Goal: Task Accomplishment & Management: Complete application form

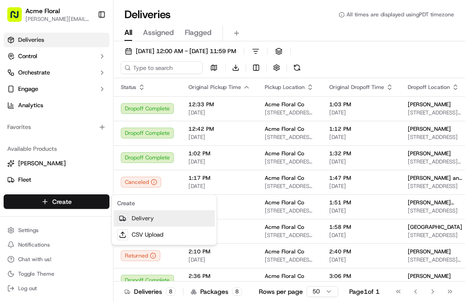
click at [161, 219] on link "Delivery" at bounding box center [163, 218] width 101 height 16
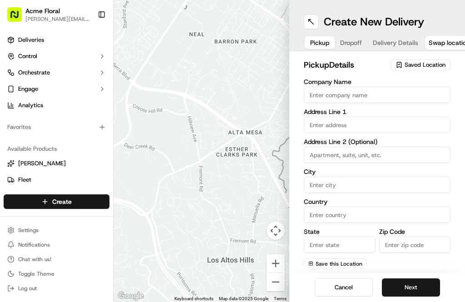
click at [359, 124] on input "text" at bounding box center [377, 125] width 147 height 16
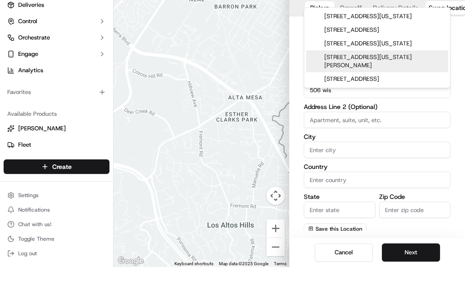
click at [419, 44] on div "[STREET_ADDRESS][US_STATE]" at bounding box center [377, 51] width 142 height 14
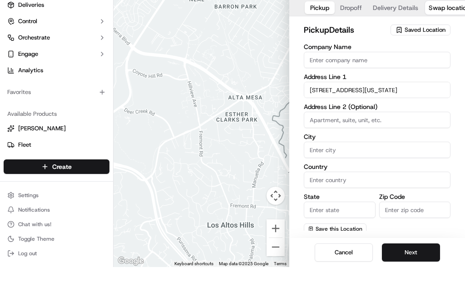
type input "[STREET_ADDRESS][US_STATE]"
type input "[GEOGRAPHIC_DATA]"
type input "CA"
type input "94107"
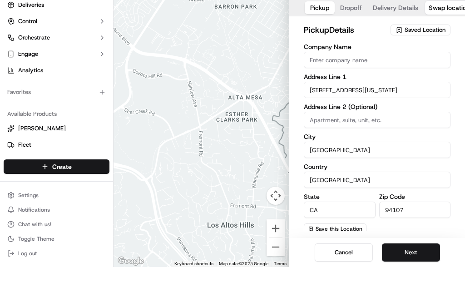
type input "[STREET_ADDRESS][US_STATE]"
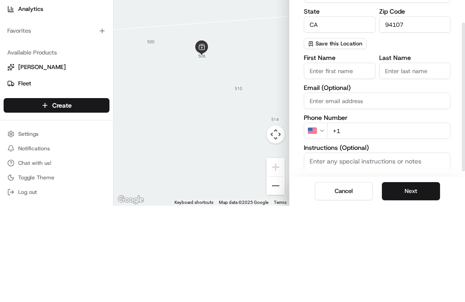
scroll to position [127, 0]
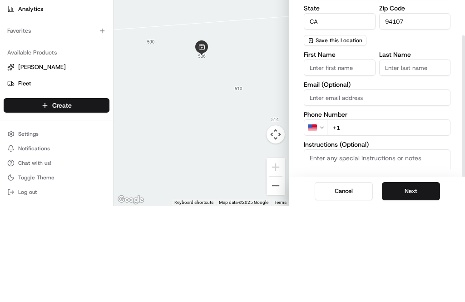
type input "Apt 506"
click at [345, 156] on input "First Name" at bounding box center [340, 164] width 72 height 16
type input "[PERSON_NAME]"
click at [409, 156] on input "Last Name" at bounding box center [415, 164] width 72 height 16
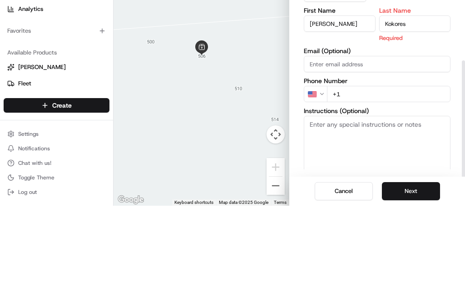
type input "Kokores"
click at [359, 182] on input "+1" at bounding box center [388, 190] width 123 height 16
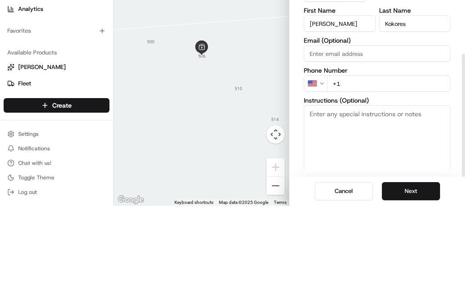
scroll to position [161, 0]
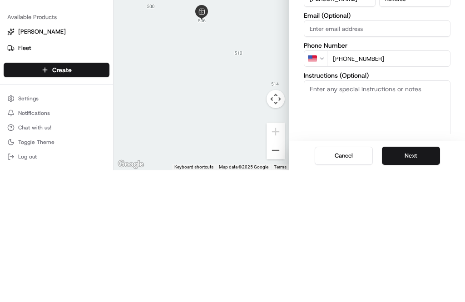
type input "[PHONE_NUMBER]"
click at [394, 212] on textarea "Instructions (Optional)" at bounding box center [377, 246] width 147 height 68
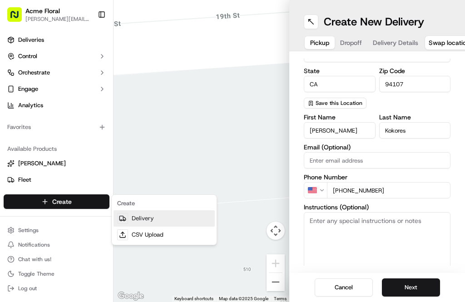
click at [143, 219] on link "Delivery" at bounding box center [163, 218] width 101 height 16
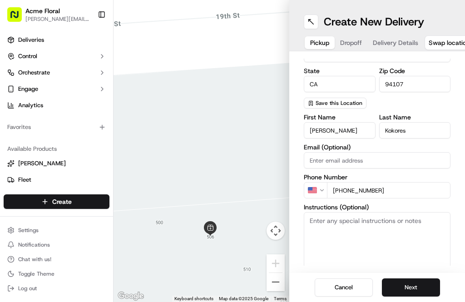
click at [311, 15] on button at bounding box center [311, 22] width 15 height 15
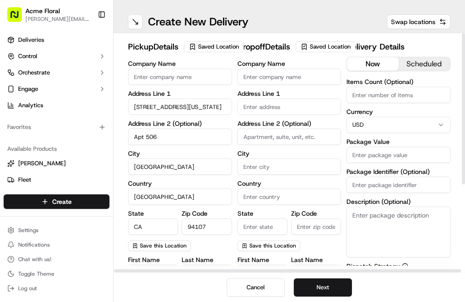
scroll to position [0, 0]
click at [216, 51] on span "Saved Location" at bounding box center [218, 47] width 41 height 8
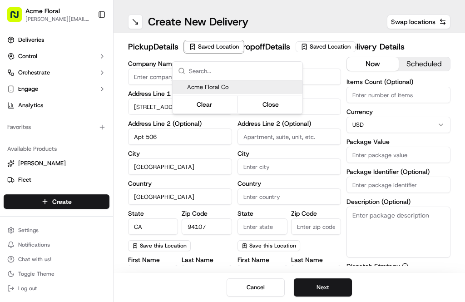
click at [227, 84] on span "Acme Floral Co" at bounding box center [243, 87] width 112 height 8
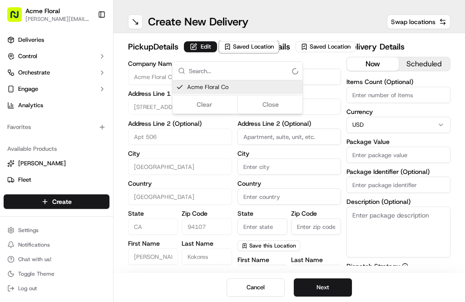
type input "Acme Floral Co"
type input "US"
type input "94117"
type input "[PERSON_NAME]"
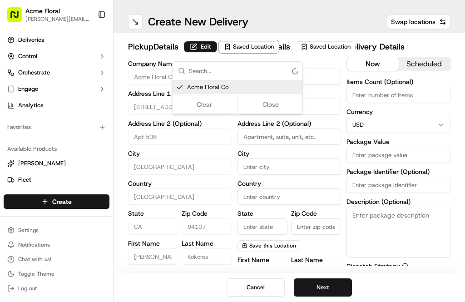
type input "[EMAIL_ADDRESS][DOMAIN_NAME]"
type input "[PHONE_NUMBER]"
type textarea "Please drive safely and handle floral with care. Call the flower shop with any …"
type input "[STREET_ADDRESS][PERSON_NAME]"
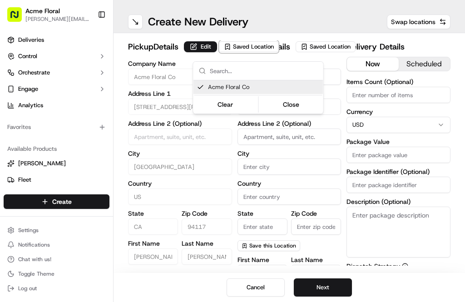
click at [291, 103] on button "Close" at bounding box center [291, 104] width 62 height 13
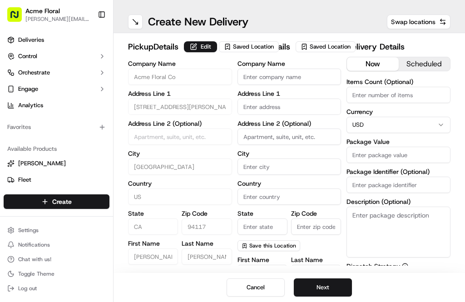
click at [287, 115] on input "text" at bounding box center [289, 107] width 104 height 16
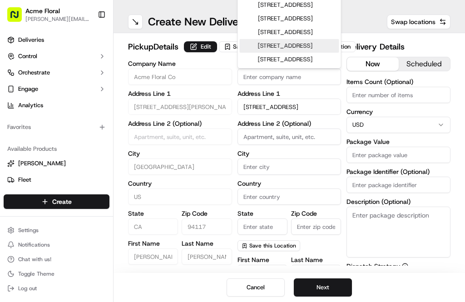
click at [301, 12] on div "[STREET_ADDRESS]" at bounding box center [289, 5] width 99 height 14
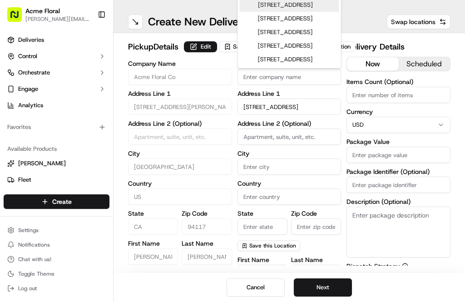
type input "[STREET_ADDRESS]"
type input "[GEOGRAPHIC_DATA]"
type input "CA"
type input "94114"
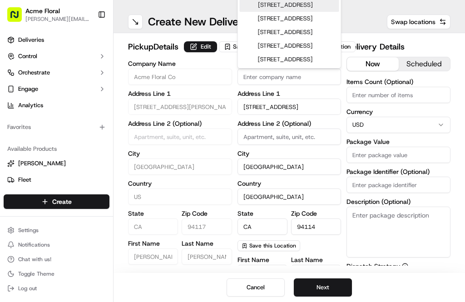
type input "[STREET_ADDRESS]"
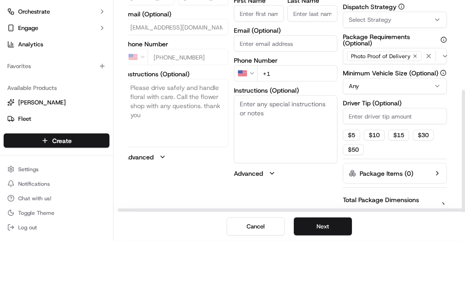
scroll to position [198, 4]
click at [263, 67] on input "First Name" at bounding box center [259, 75] width 50 height 16
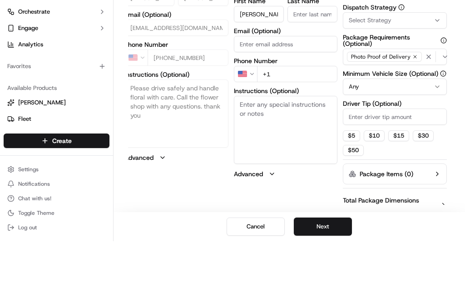
type input "[PERSON_NAME]"
click at [315, 67] on input "Last Name" at bounding box center [312, 75] width 50 height 16
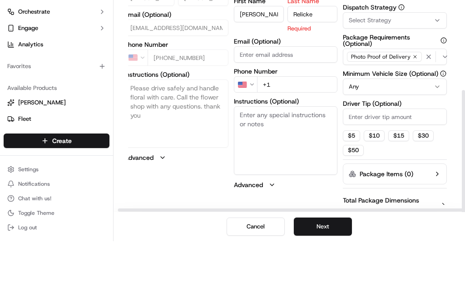
type input "Relicke"
click at [298, 137] on input "+1" at bounding box center [297, 145] width 81 height 16
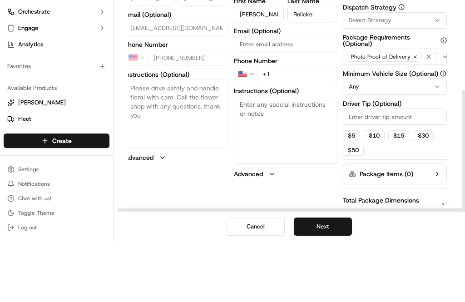
scroll to position [29, 0]
click at [280, 157] on textarea "Instructions (Optional)" at bounding box center [286, 191] width 104 height 68
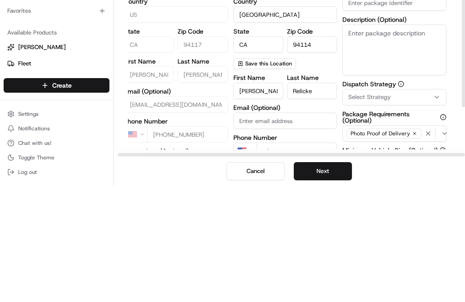
scroll to position [66, 4]
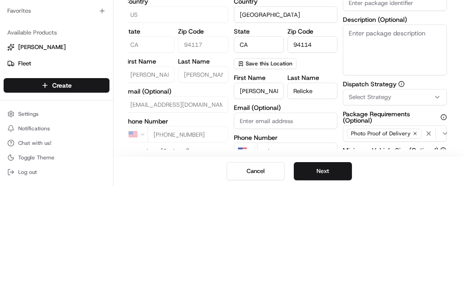
type textarea "Please deliver to recipient"
click at [440, 210] on icon "button" at bounding box center [437, 213] width 7 height 7
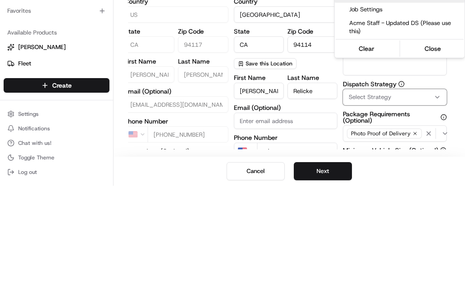
click at [389, 135] on span "Acme Staff - Updated DS (Please use this)" at bounding box center [405, 143] width 112 height 16
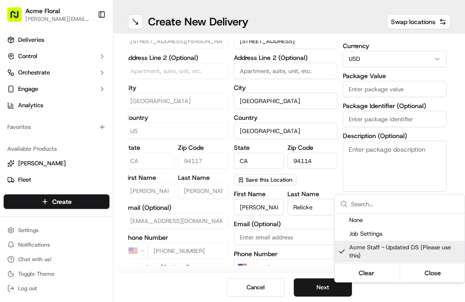
click at [409, 58] on html "Acme Floral [PERSON_NAME][EMAIL_ADDRESS][DOMAIN_NAME] Toggle Sidebar Deliveries…" at bounding box center [232, 151] width 465 height 302
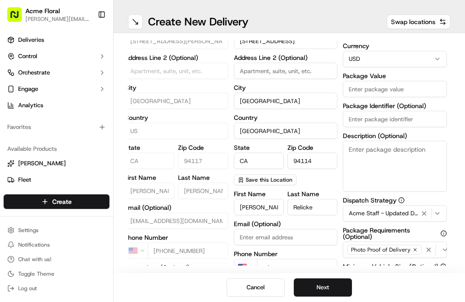
click at [401, 81] on input "Package Value" at bounding box center [395, 89] width 104 height 16
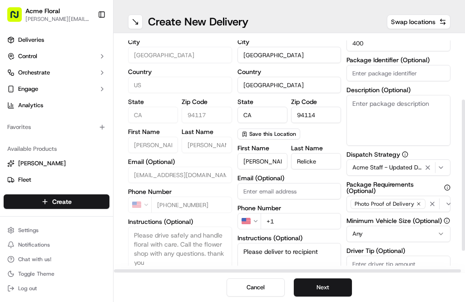
type input "400"
click at [386, 95] on textarea "Description (Optional)" at bounding box center [398, 120] width 104 height 51
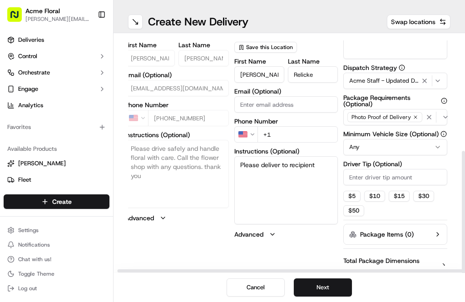
scroll to position [198, 3]
type textarea "Large fresh floral design"
click at [397, 131] on label "Minimum Vehicle Size (Optional)" at bounding box center [395, 134] width 104 height 6
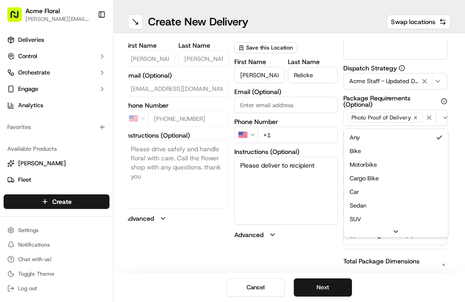
click at [434, 116] on html "Acme Floral [PERSON_NAME][EMAIL_ADDRESS][DOMAIN_NAME] Toggle Sidebar Deliveries…" at bounding box center [232, 151] width 465 height 302
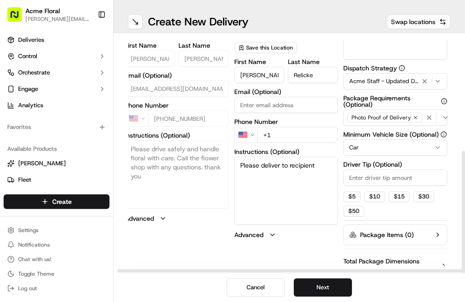
click at [354, 191] on button "$ 5" at bounding box center [351, 196] width 17 height 11
type input "5"
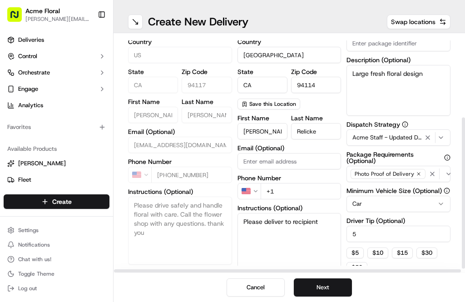
scroll to position [142, 2]
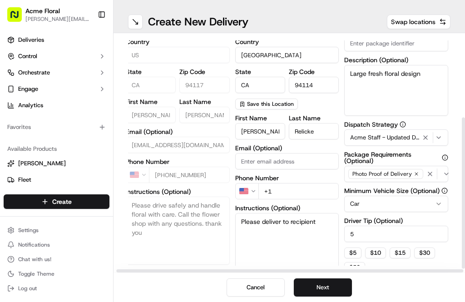
click at [313, 183] on input "+1" at bounding box center [298, 191] width 81 height 16
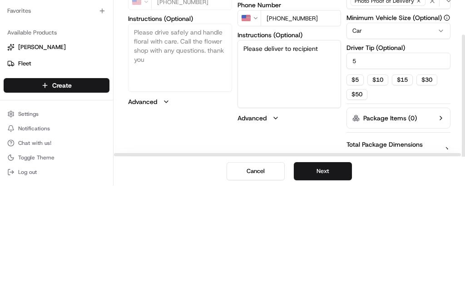
scroll to position [198, 0]
type input "[PHONE_NUMBER]"
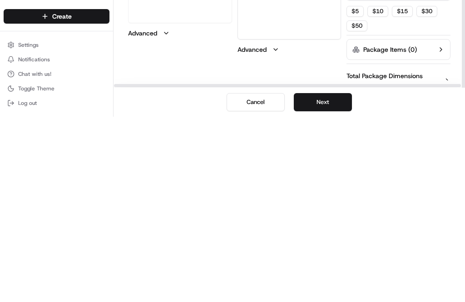
click at [321, 278] on button "Next" at bounding box center [323, 287] width 58 height 18
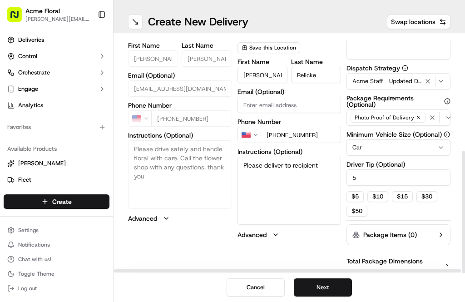
click at [327, 287] on button "Next" at bounding box center [323, 287] width 58 height 18
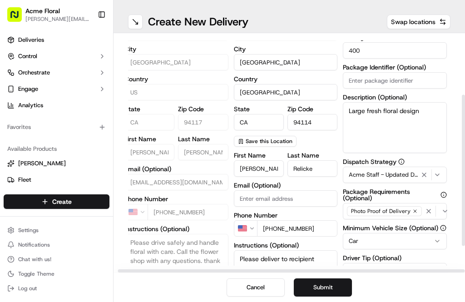
click at [318, 284] on button "Submit" at bounding box center [323, 287] width 58 height 18
